Goal: Information Seeking & Learning: Learn about a topic

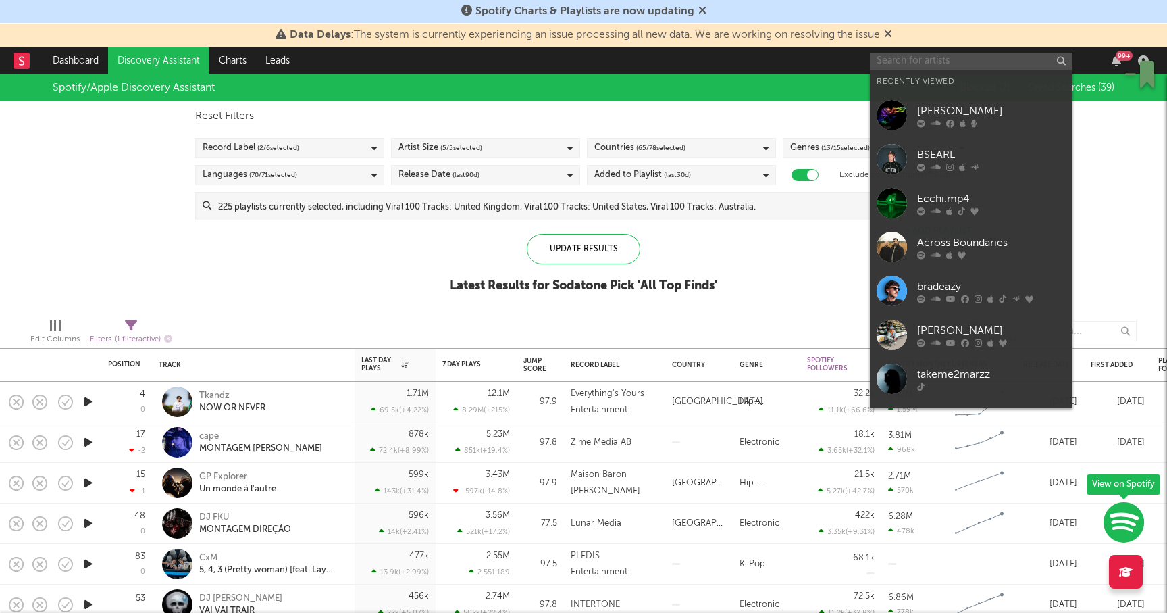
click at [947, 59] on input "text" at bounding box center [971, 61] width 203 height 17
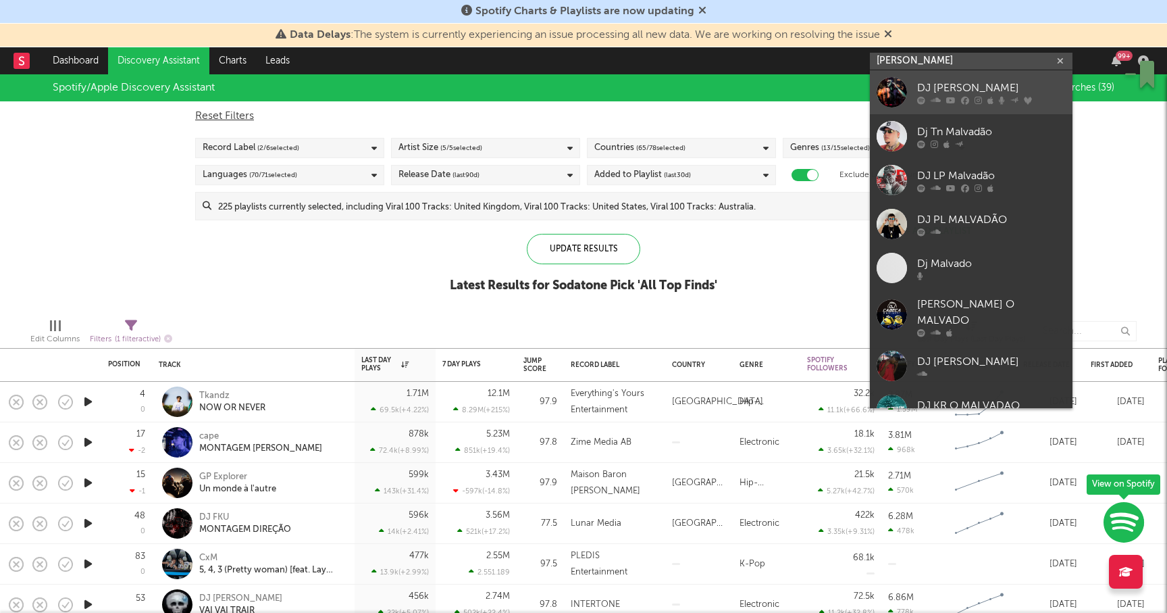
type input "[PERSON_NAME]"
click at [959, 78] on link "DJ Malvado" at bounding box center [971, 92] width 203 height 44
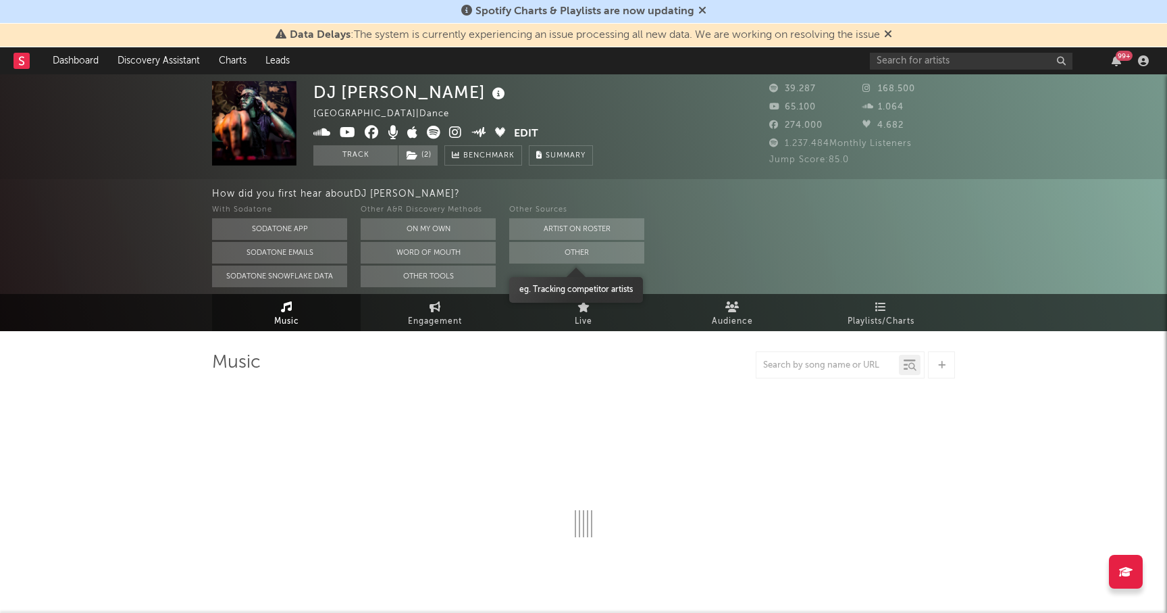
select select "6m"
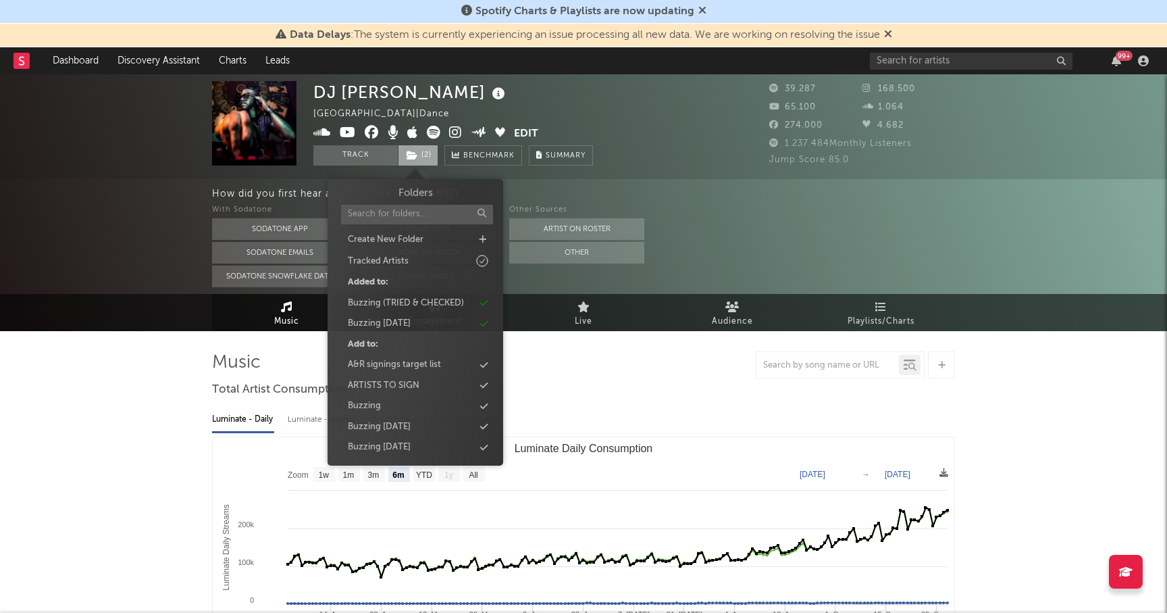
click at [421, 151] on span "( 2 )" at bounding box center [418, 155] width 41 height 20
click at [384, 325] on div "Buzzing [DATE]" at bounding box center [379, 324] width 63 height 14
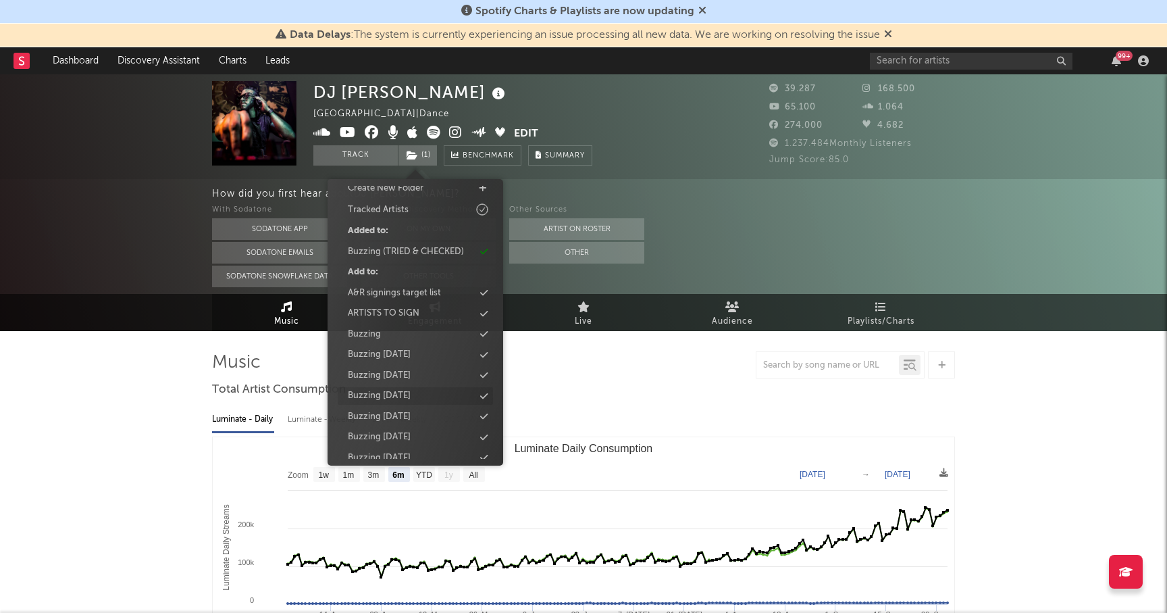
click at [386, 397] on div "Buzzing [DATE]" at bounding box center [379, 396] width 63 height 14
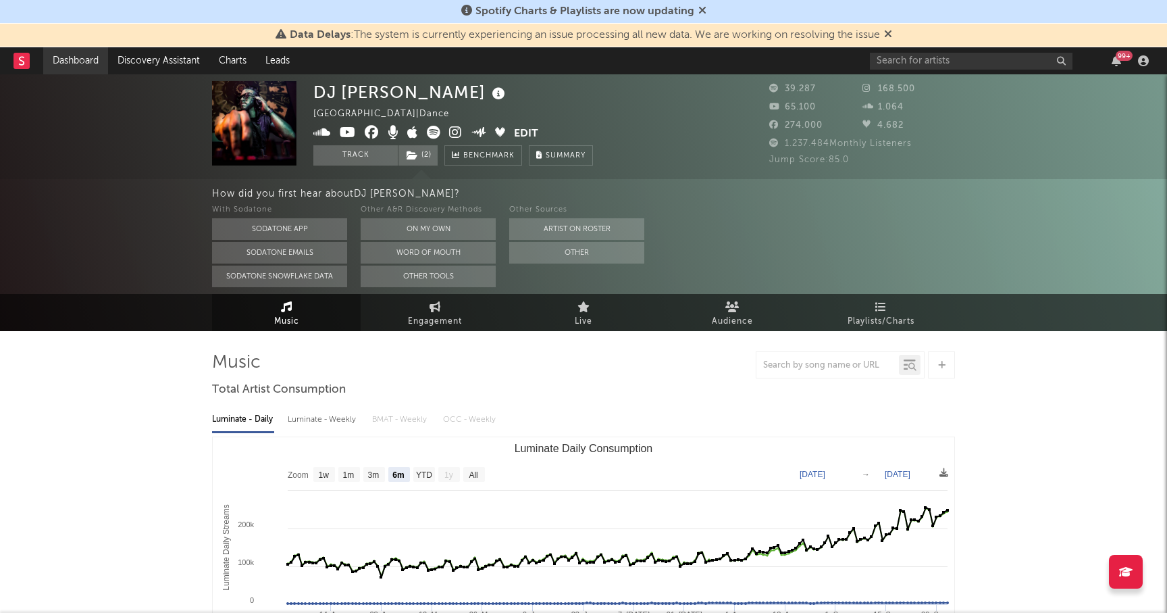
click at [66, 60] on link "Dashboard" at bounding box center [75, 60] width 65 height 27
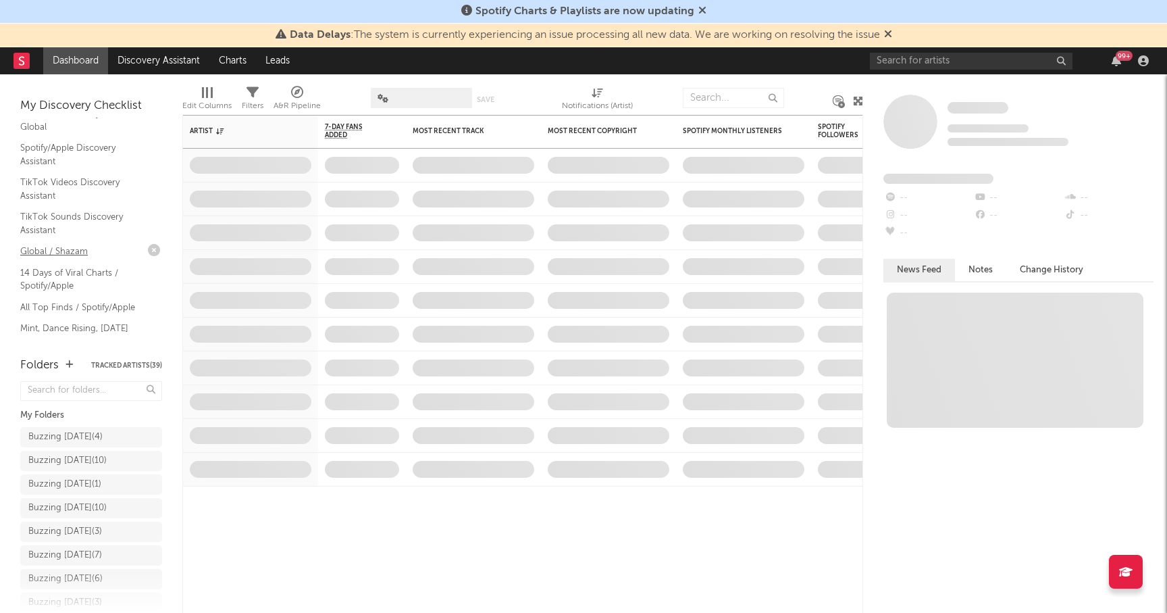
scroll to position [70, 0]
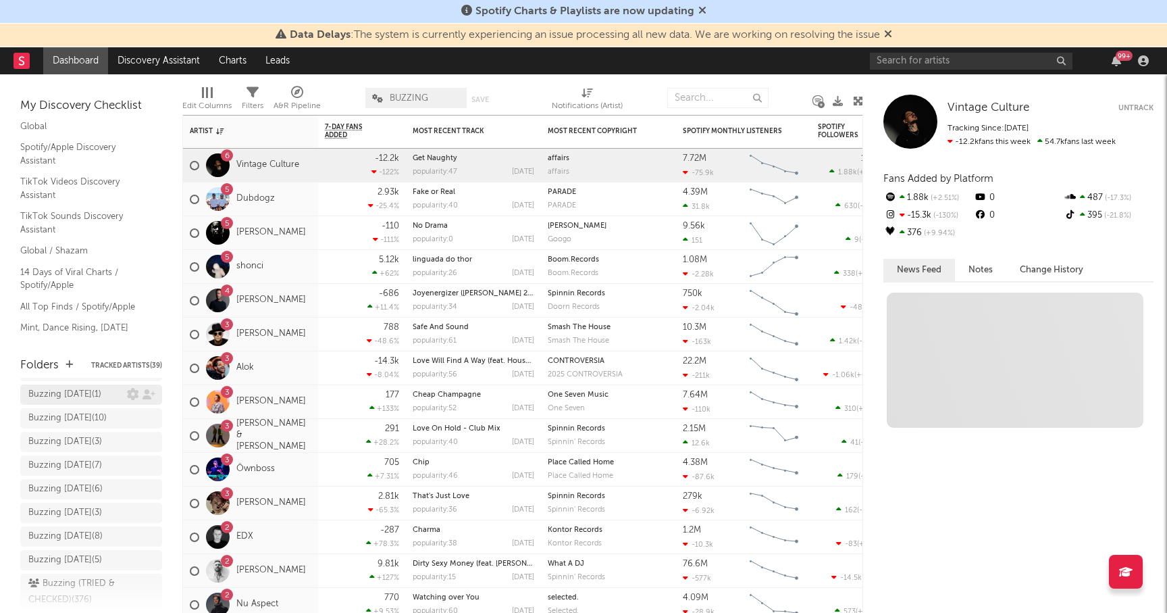
scroll to position [98, 0]
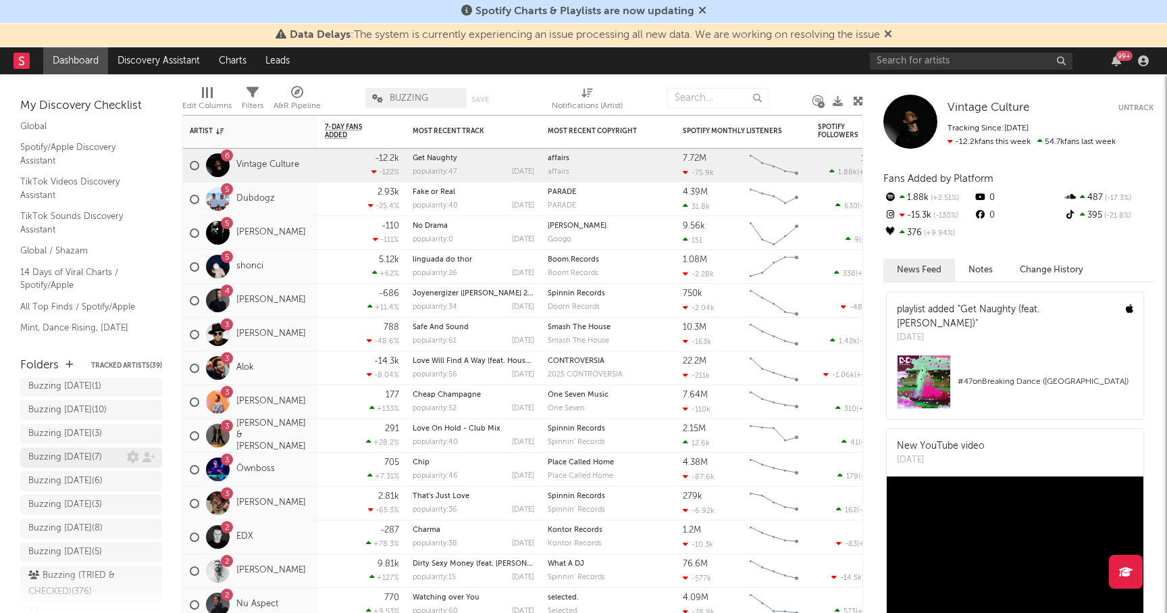
click at [66, 454] on div "Buzzing FEB 25 ( 7 )" at bounding box center [65, 457] width 74 height 16
